Goal: Find specific page/section

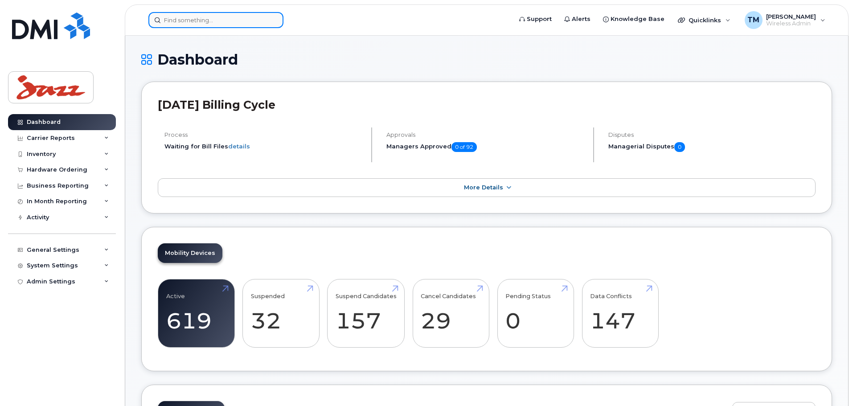
click at [227, 17] on input at bounding box center [215, 20] width 135 height 16
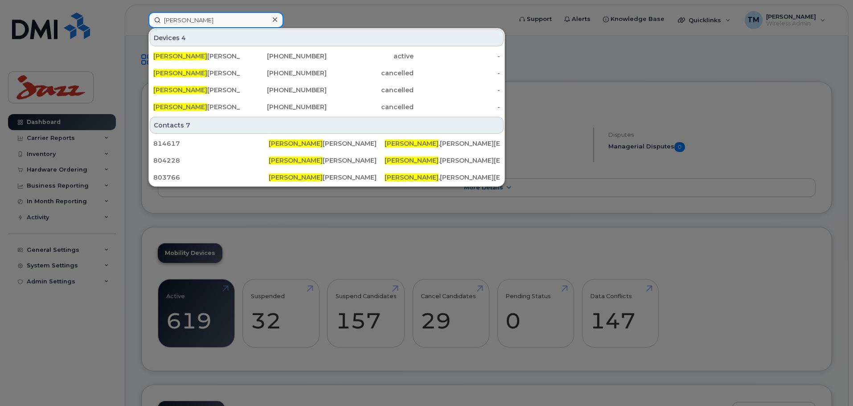
click at [226, 21] on input "Sharon" at bounding box center [215, 20] width 135 height 16
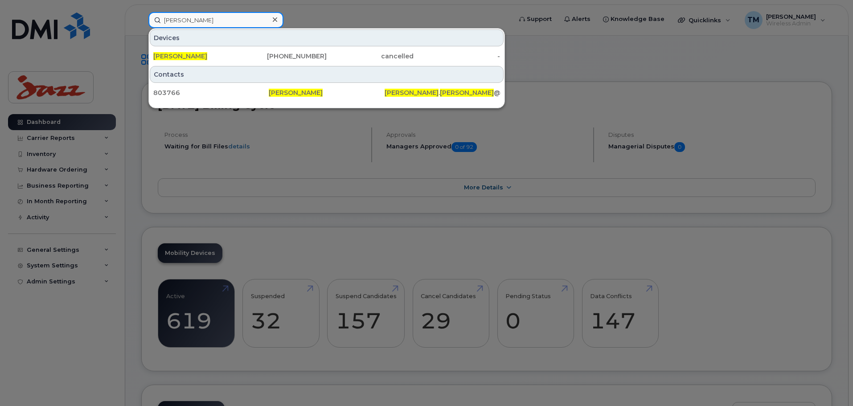
type input "Sharon holloway"
click at [273, 20] on icon at bounding box center [275, 19] width 4 height 7
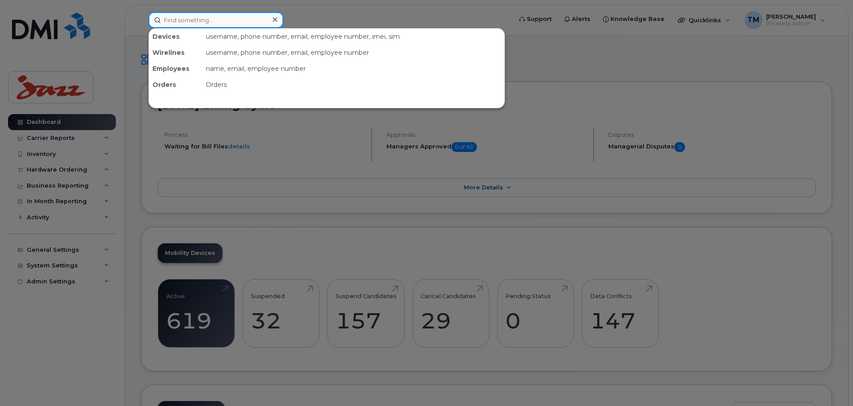
click at [245, 18] on input at bounding box center [215, 20] width 135 height 16
type input "4"
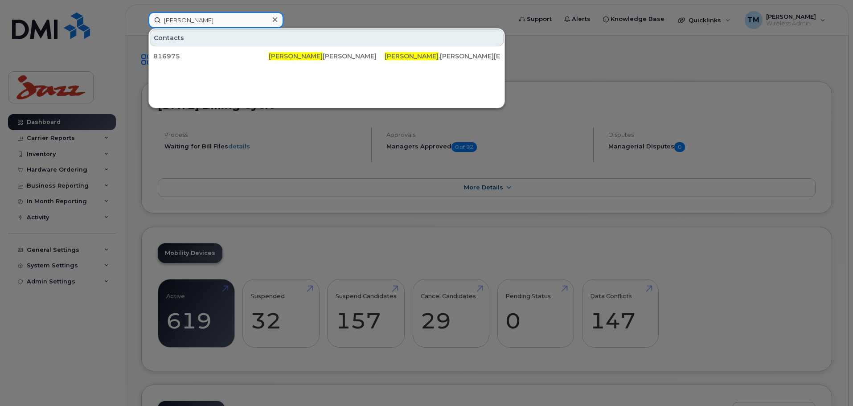
drag, startPoint x: 204, startPoint y: 23, endPoint x: 143, endPoint y: 22, distance: 60.6
click at [143, 22] on div "Ramanan Contacts 816975 Ramanan Vaseekaran ramanan .vaseekaran@flyjazz.ca" at bounding box center [327, 20] width 372 height 16
type input "Yonique"
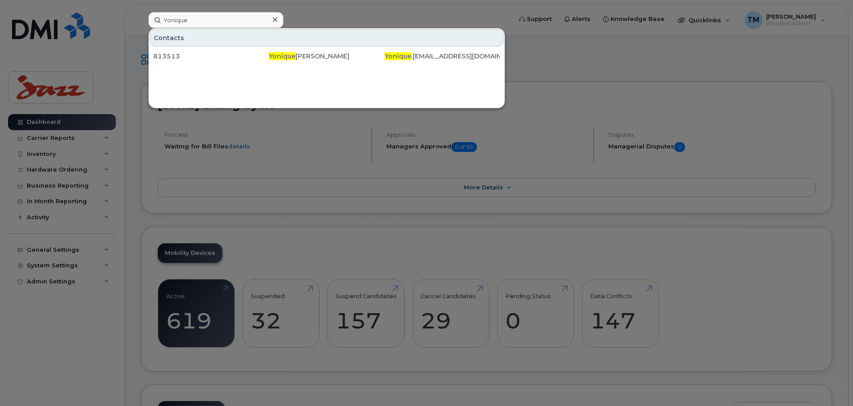
click at [273, 17] on icon at bounding box center [275, 19] width 4 height 7
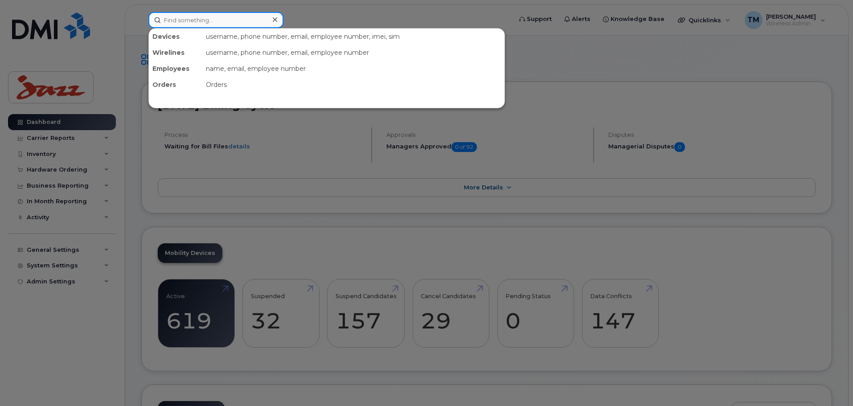
click at [197, 24] on input at bounding box center [215, 20] width 135 height 16
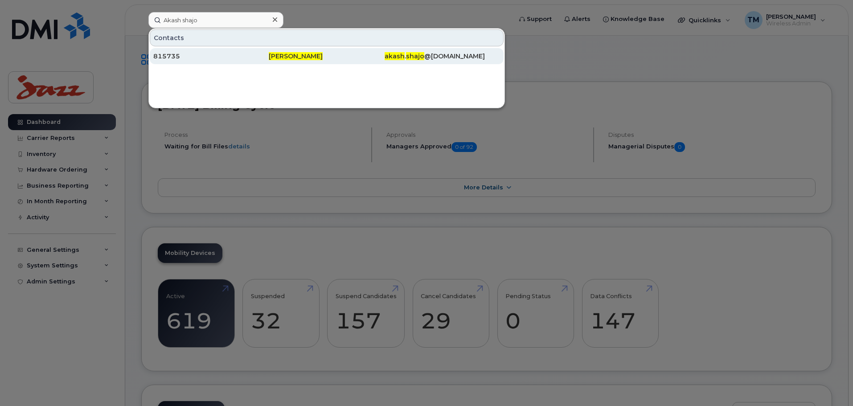
click at [269, 51] on div "815735" at bounding box center [326, 56] width 115 height 16
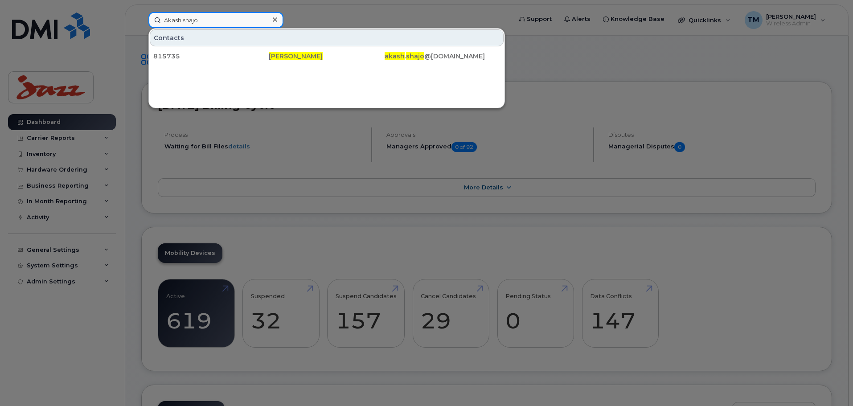
click at [229, 21] on input "Akash shajo" at bounding box center [215, 20] width 135 height 16
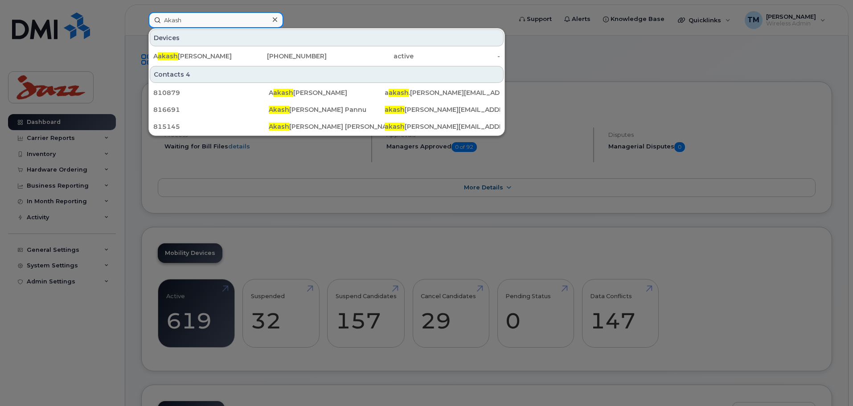
type input "Akash"
drag, startPoint x: 205, startPoint y: 19, endPoint x: 110, endPoint y: 22, distance: 95.0
click at [141, 22] on div "Akash Devices A akash Sahija 782-409-5780 active - Contacts 4 810879 A akash Sa…" at bounding box center [327, 20] width 372 height 16
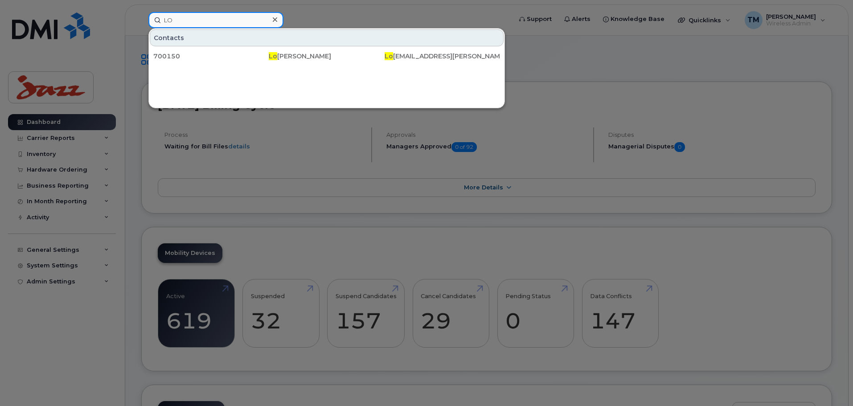
type input "L"
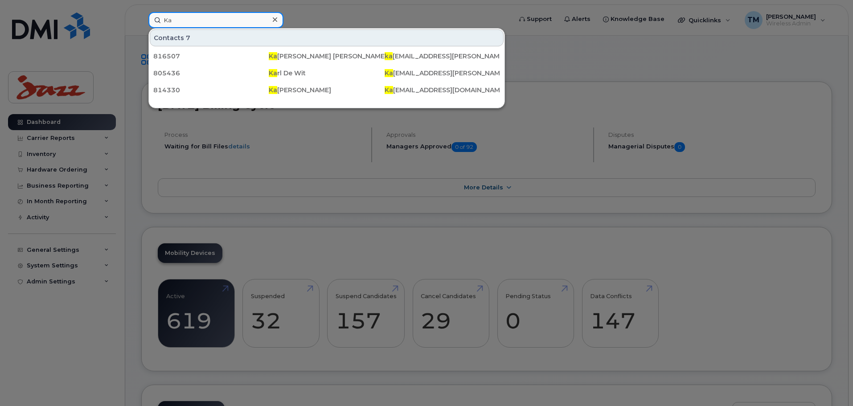
type input "K"
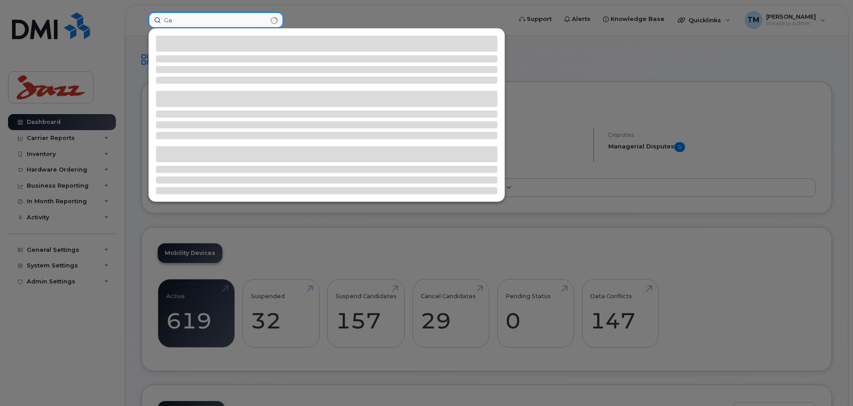
type input "G"
type input "C"
type input "W"
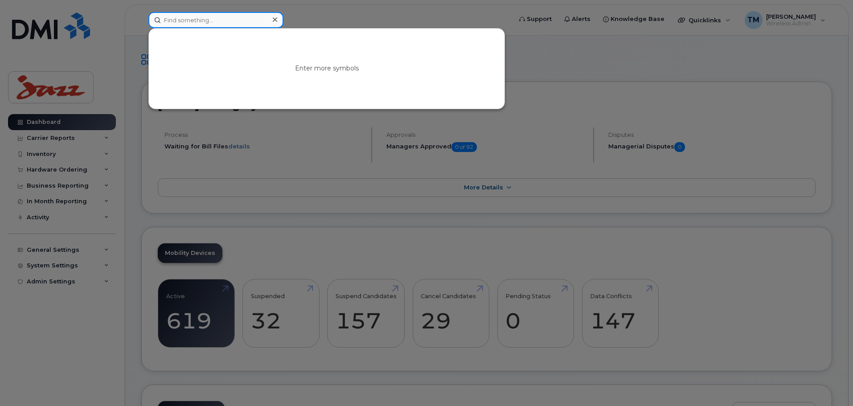
click at [197, 20] on input at bounding box center [215, 20] width 135 height 16
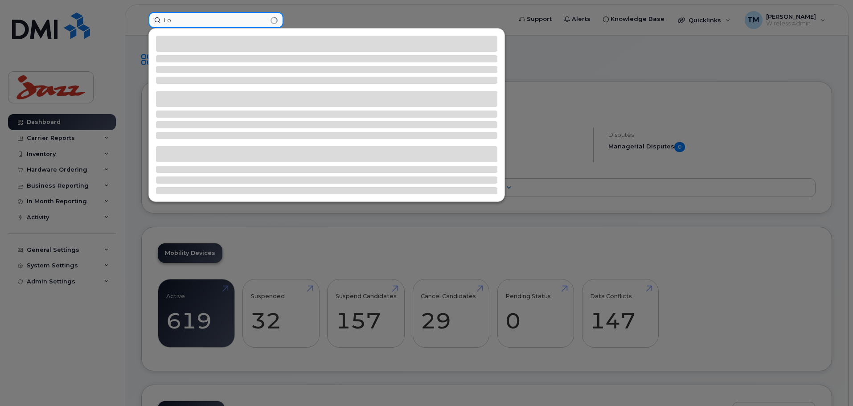
type input "L"
type input "J"
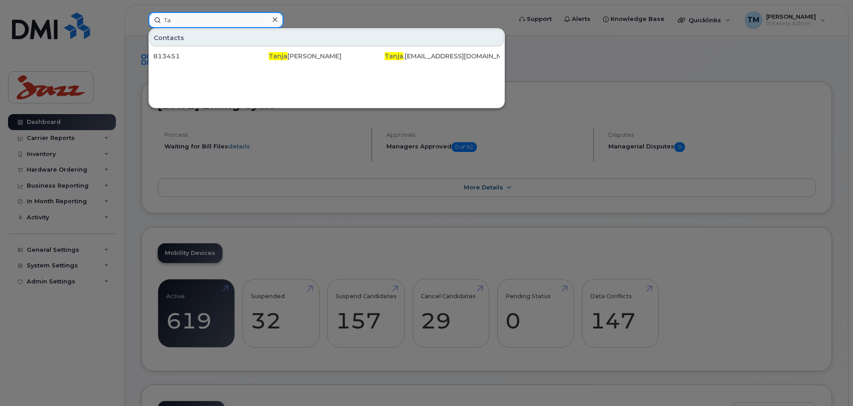
type input "T"
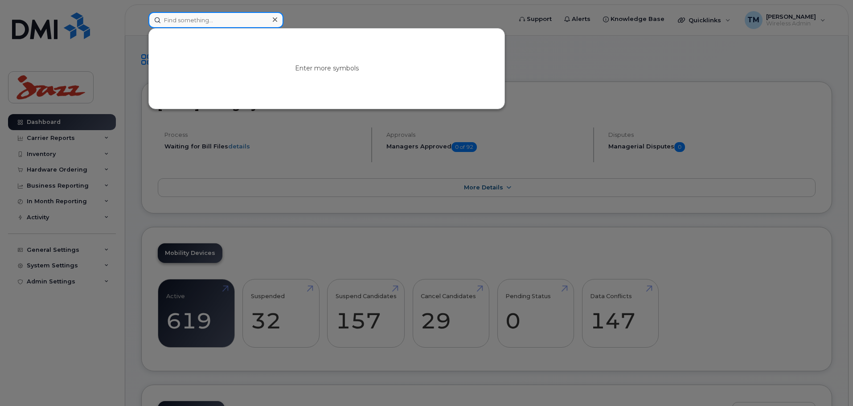
click at [245, 21] on input at bounding box center [215, 20] width 135 height 16
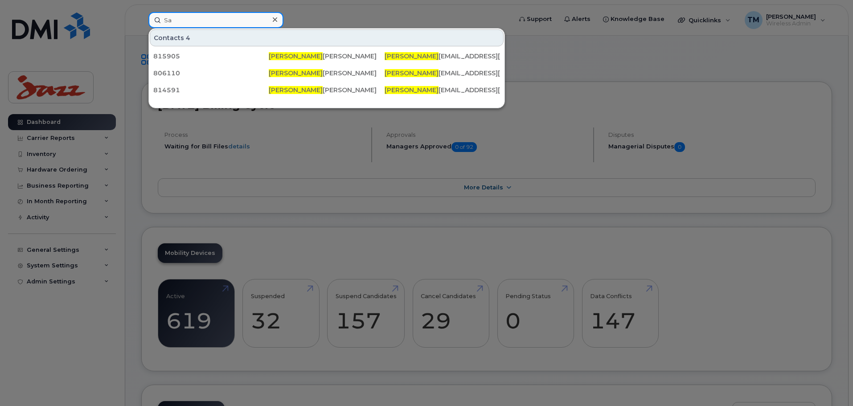
type input "S"
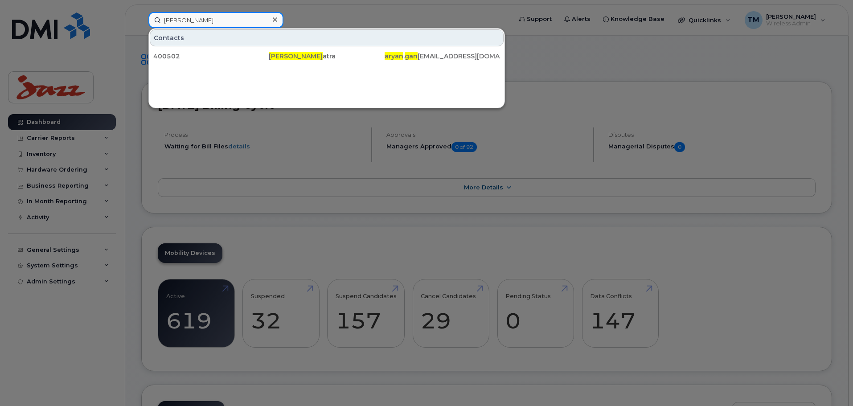
type input "Aryan gan"
click at [275, 20] on icon at bounding box center [275, 19] width 4 height 4
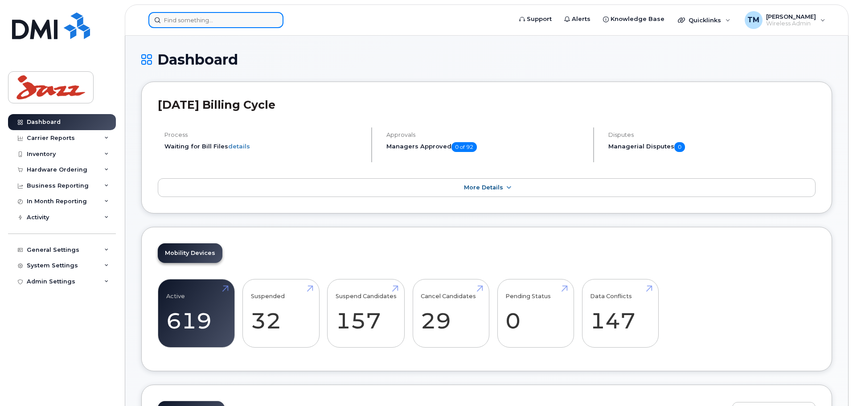
click at [226, 19] on input at bounding box center [215, 20] width 135 height 16
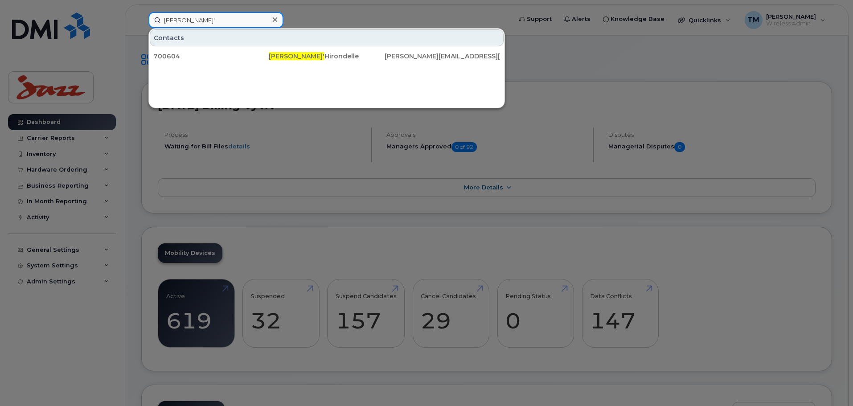
drag, startPoint x: 200, startPoint y: 22, endPoint x: 130, endPoint y: 27, distance: 69.7
click at [141, 27] on div "Robert L' Contacts 700604 Robert L' Hirondelle Robert.LHirondelle@flyjazz.ca" at bounding box center [327, 20] width 372 height 16
type input "E"
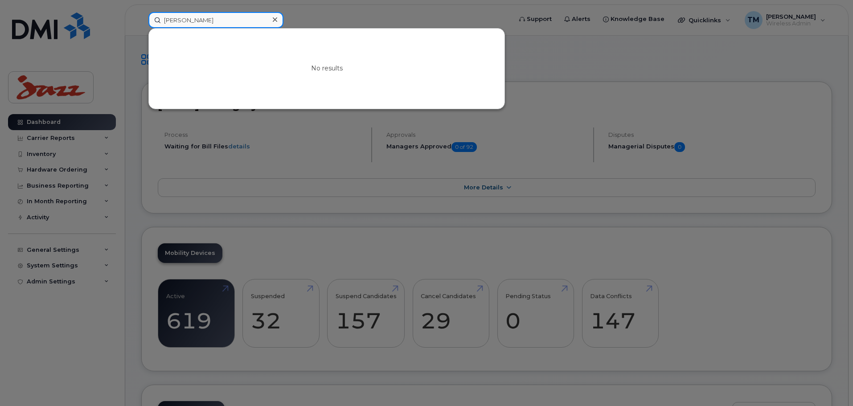
type input "YAo Jin"
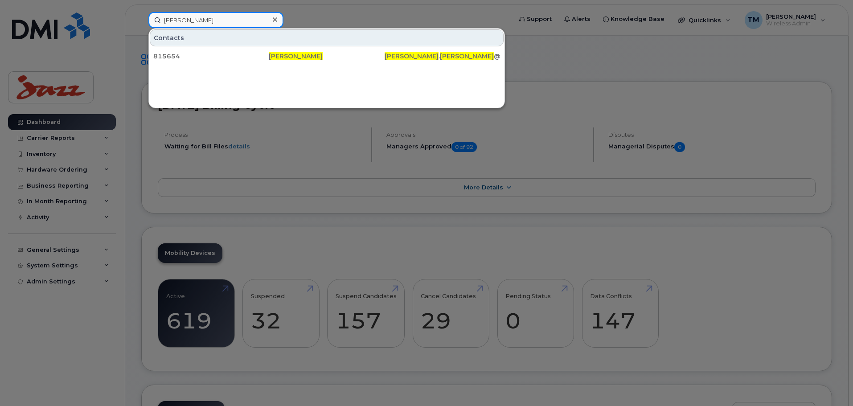
drag, startPoint x: 215, startPoint y: 20, endPoint x: 121, endPoint y: 22, distance: 94.0
click at [141, 23] on div "YAo Jin Contacts 815654 Yao Jin yao . jin @flyjazz.ca" at bounding box center [327, 20] width 372 height 16
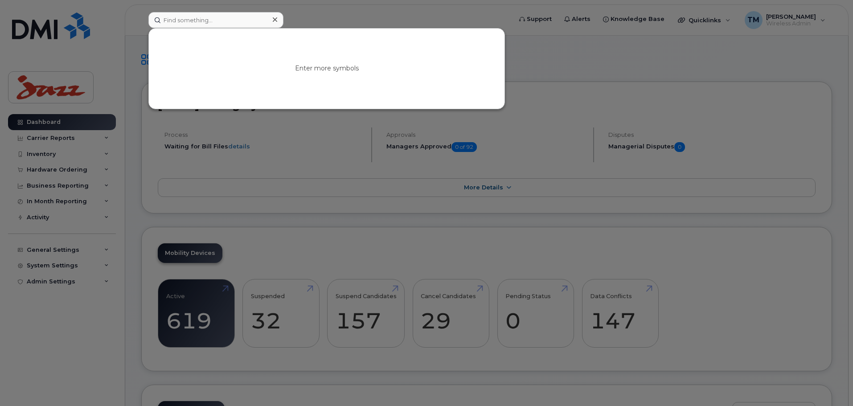
drag, startPoint x: 223, startPoint y: 8, endPoint x: 223, endPoint y: 17, distance: 9.4
click at [224, 10] on div at bounding box center [426, 203] width 853 height 406
click at [220, 20] on input at bounding box center [215, 20] width 135 height 16
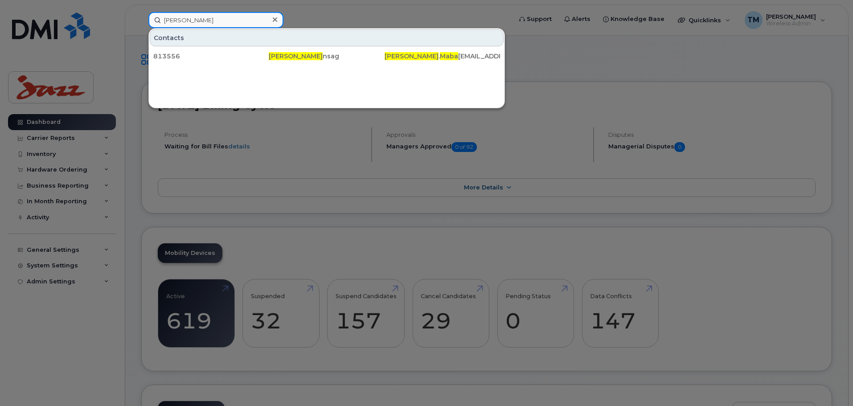
drag, startPoint x: 220, startPoint y: 20, endPoint x: 120, endPoint y: 20, distance: 99.4
click at [141, 20] on div "Willie maba Contacts 813556 Willie Maba nsag Willie . Maba nsag@flyjazz.ca" at bounding box center [327, 20] width 372 height 16
type input "Stephen Blom"
click at [280, 16] on div at bounding box center [274, 19] width 13 height 13
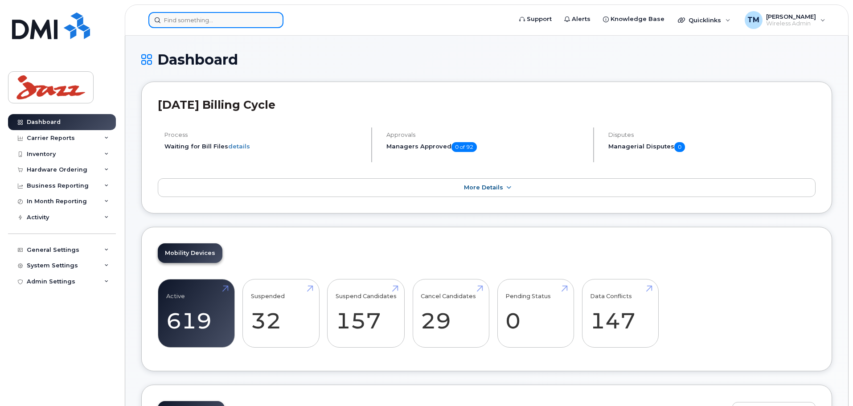
click at [235, 25] on input at bounding box center [215, 20] width 135 height 16
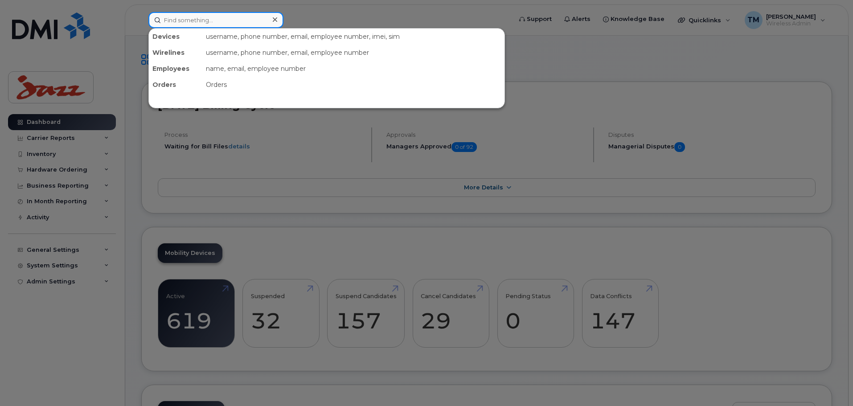
type input "A"
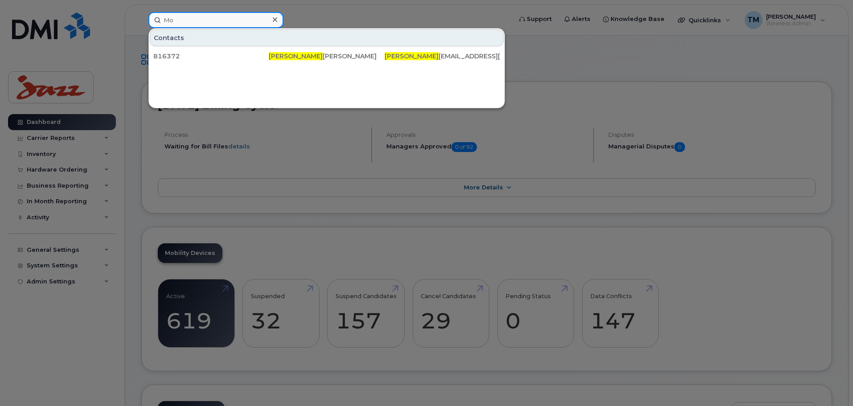
type input "M"
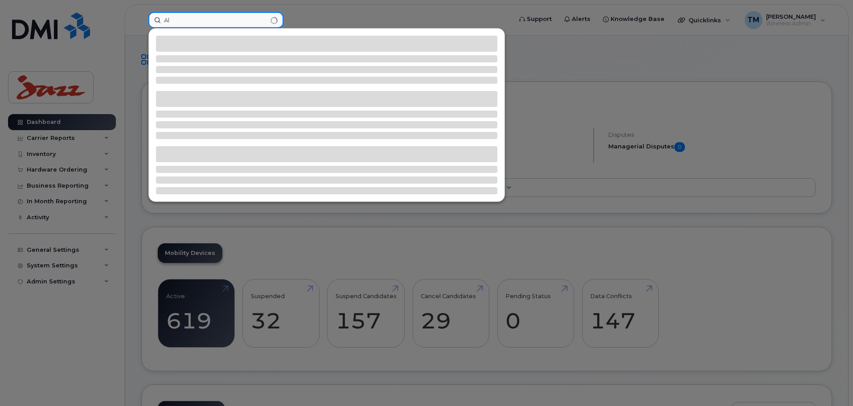
type input "A"
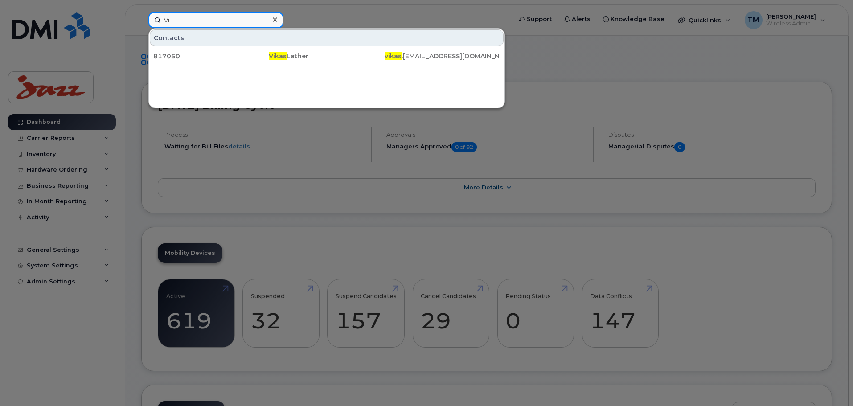
type input "V"
type input "Deborah howe"
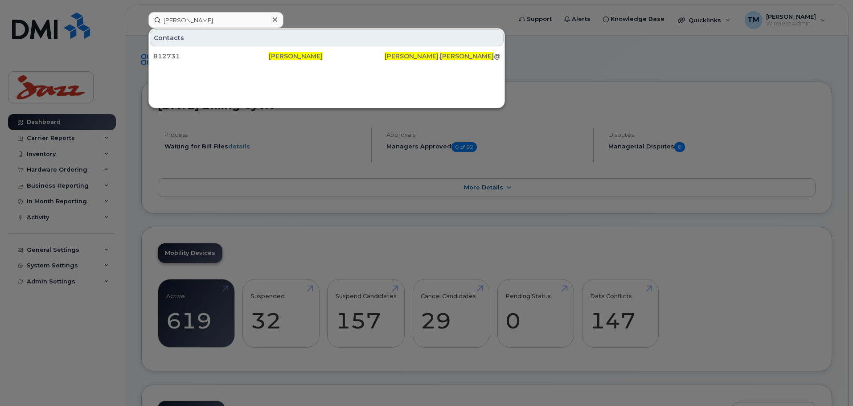
click at [274, 17] on icon at bounding box center [275, 19] width 4 height 7
